Goal: Information Seeking & Learning: Find specific fact

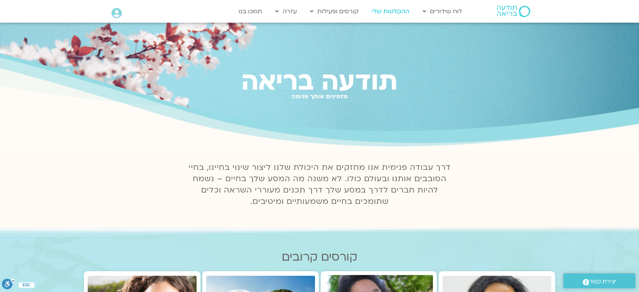
click at [388, 12] on link "ההקלטות שלי" at bounding box center [390, 11] width 45 height 14
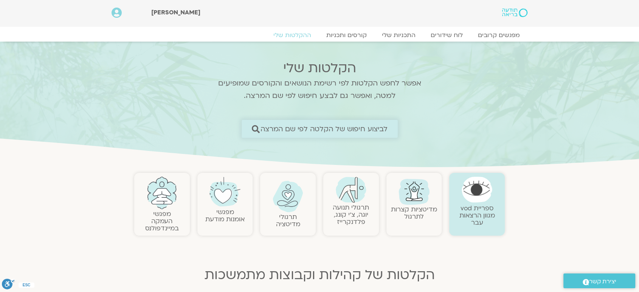
click at [374, 125] on span "לביצוע חיפוש של הקלטה לפי שם המרצה" at bounding box center [323, 129] width 127 height 8
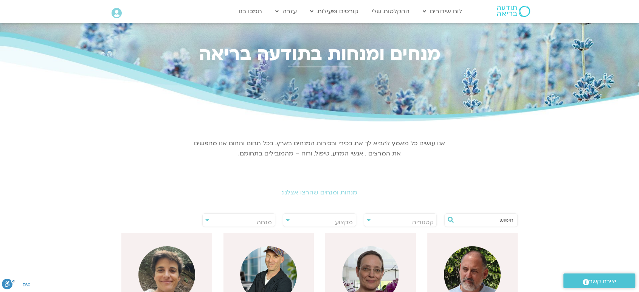
click at [501, 219] on input "text" at bounding box center [484, 220] width 57 height 13
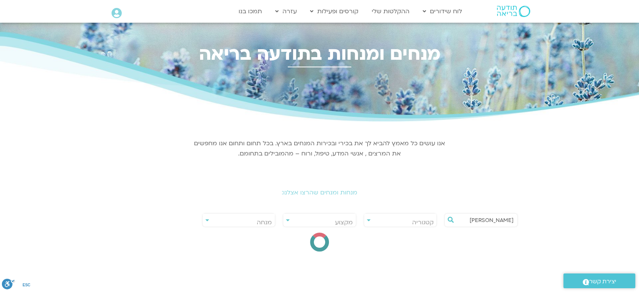
type input "[PERSON_NAME]"
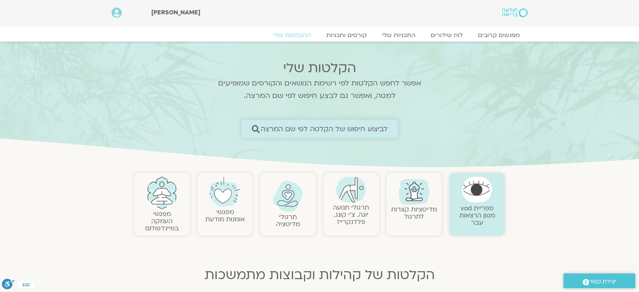
click at [350, 123] on link "לביצוע חיפוש של הקלטה לפי שם המרצה" at bounding box center [320, 129] width 156 height 18
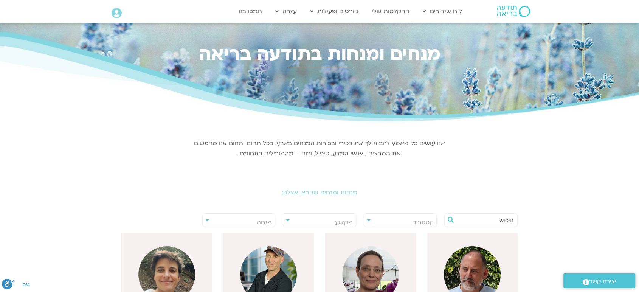
click at [507, 217] on input "text" at bounding box center [484, 220] width 57 height 13
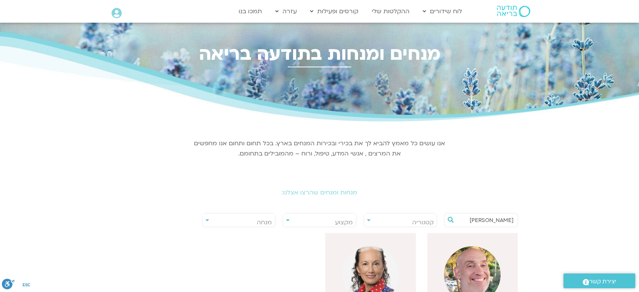
type input "[PERSON_NAME]"
click at [484, 266] on img at bounding box center [472, 274] width 57 height 57
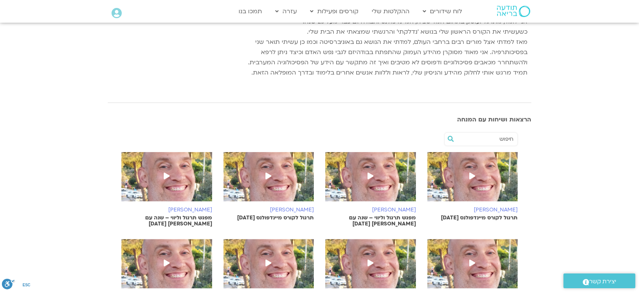
scroll to position [190, 0]
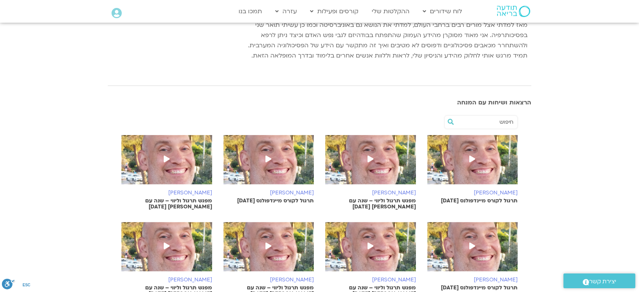
click at [473, 155] on icon at bounding box center [472, 158] width 6 height 7
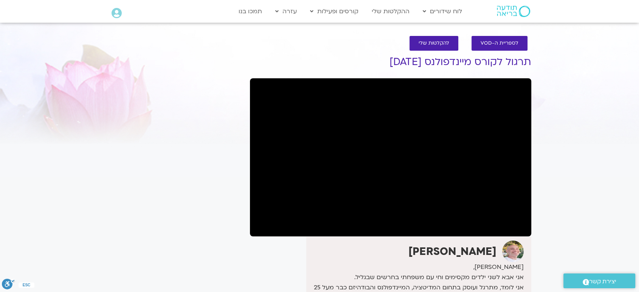
click at [181, 245] on div "It seems we can't find what you're looking for. It seems we can't find what you…" at bounding box center [175, 254] width 142 height 423
